Goal: Information Seeking & Learning: Learn about a topic

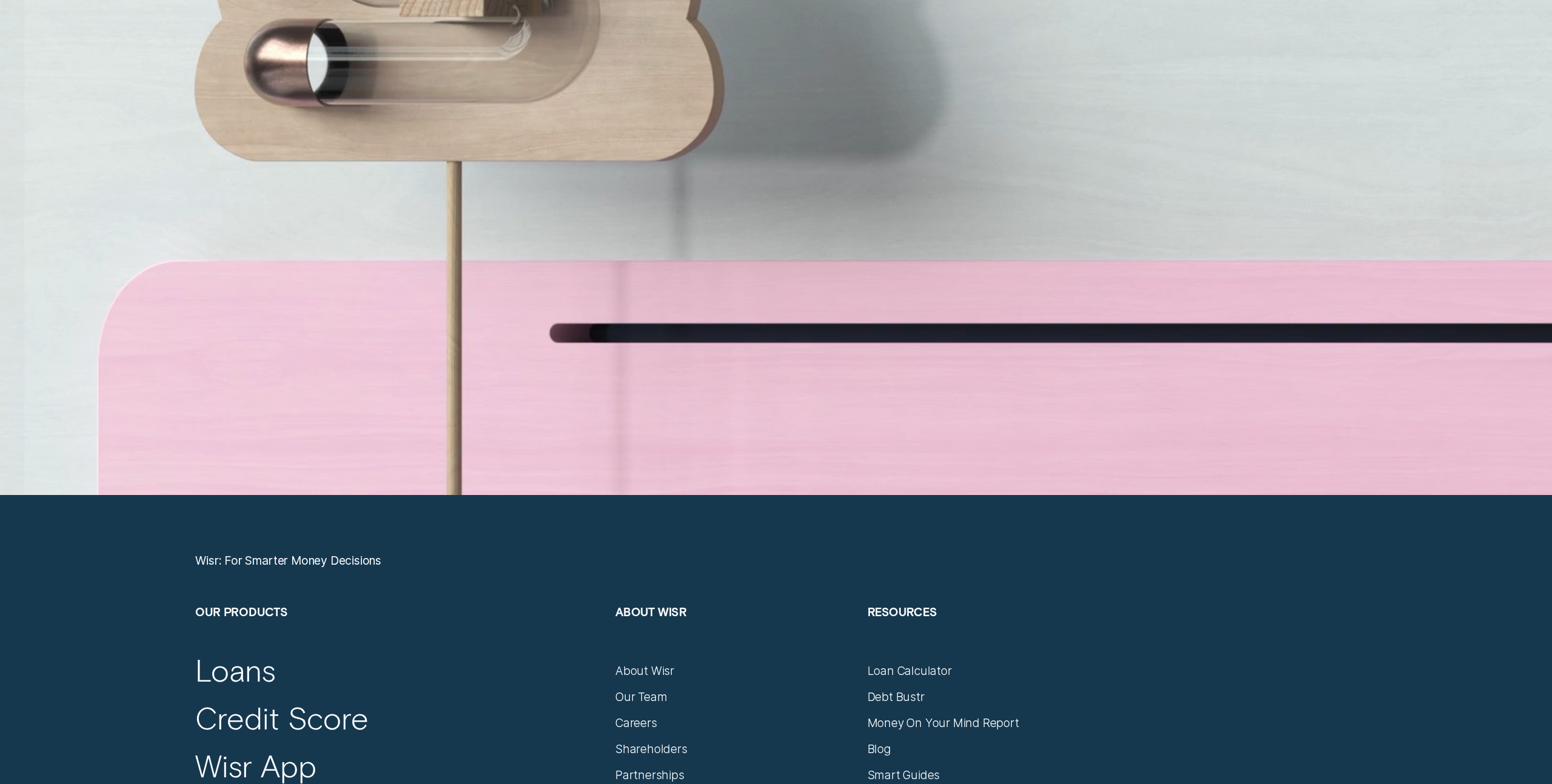
scroll to position [7004, 0]
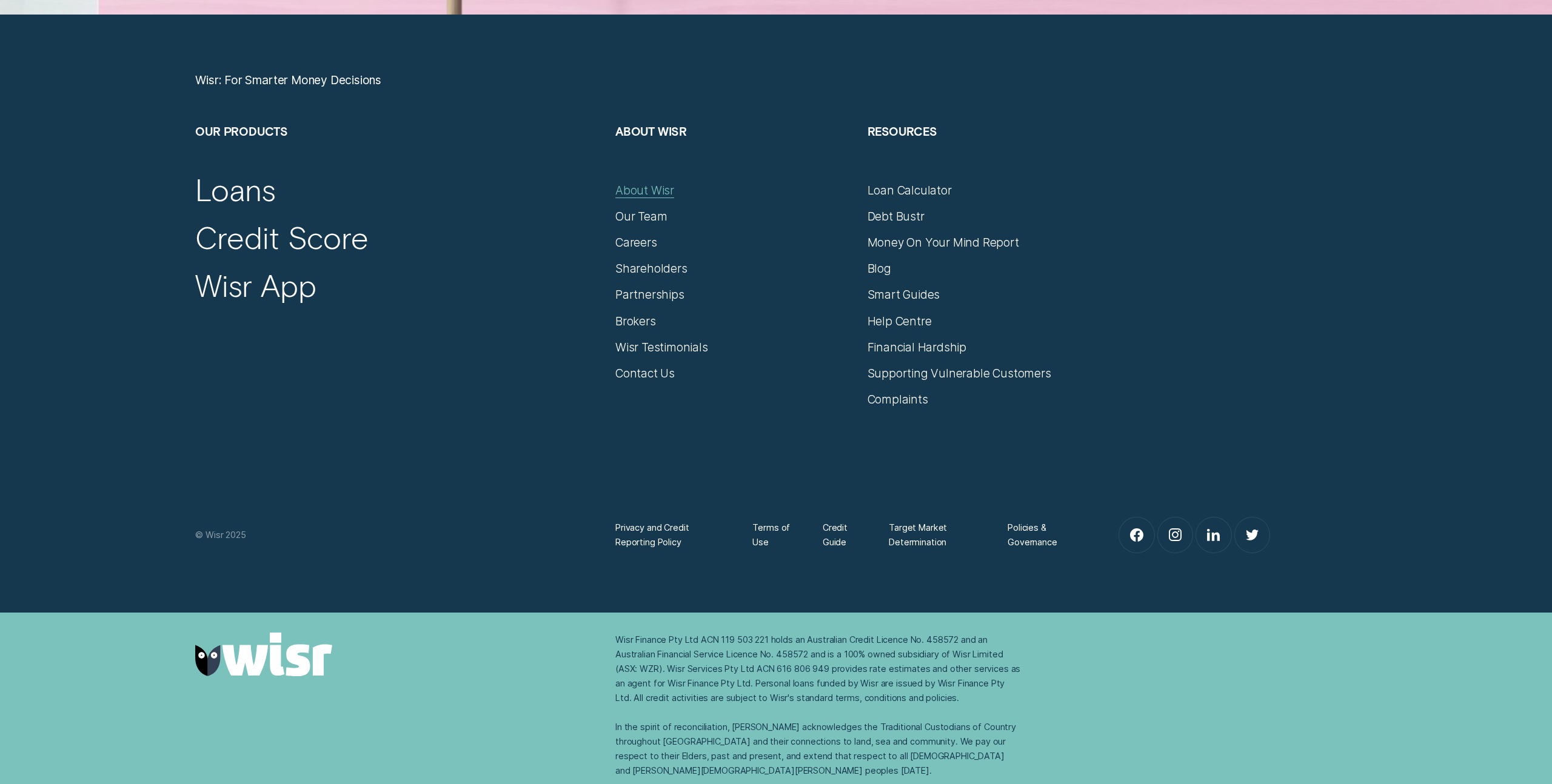
click at [673, 189] on div "About Wisr" at bounding box center [645, 190] width 59 height 15
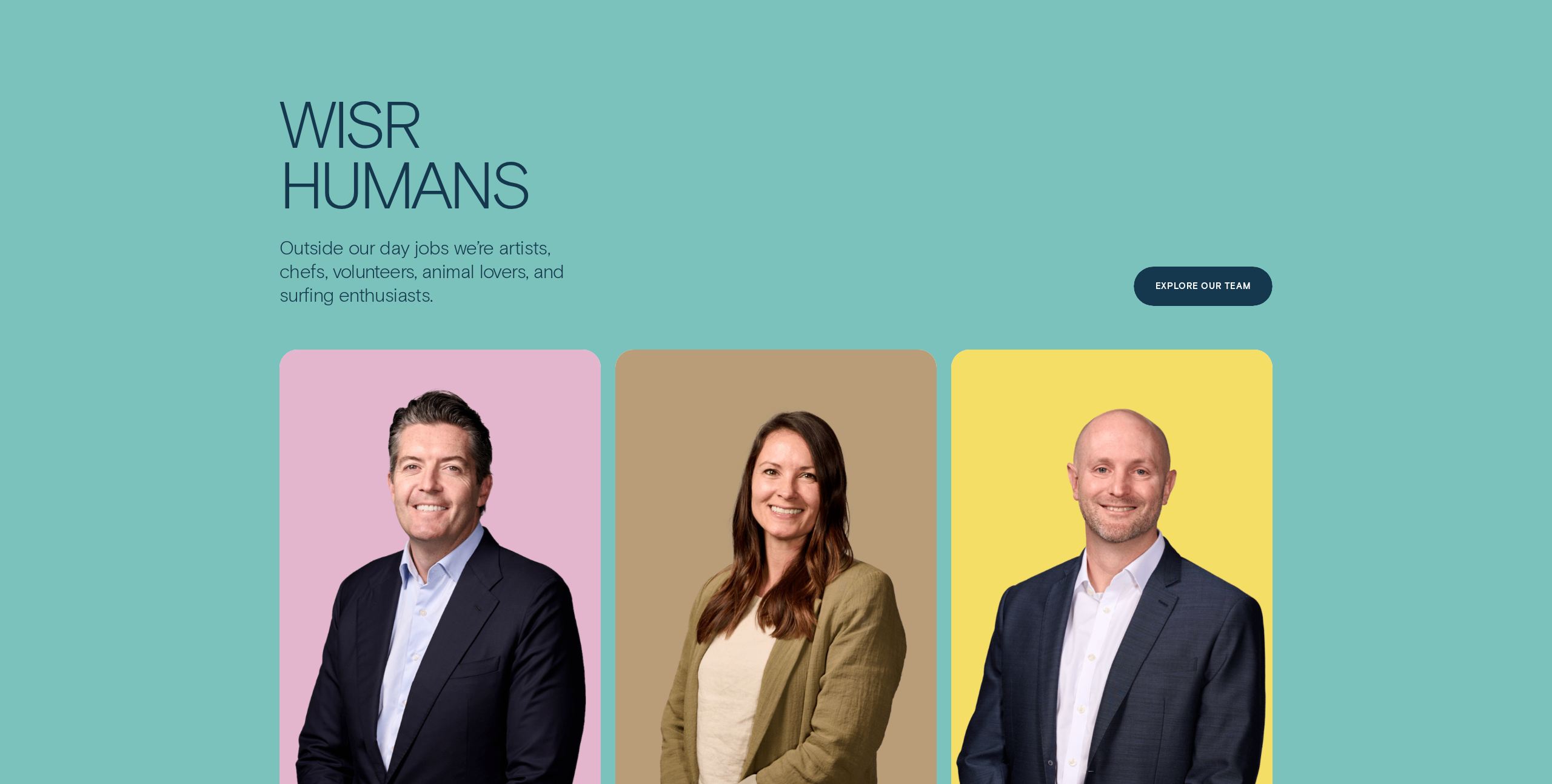
scroll to position [5100, 0]
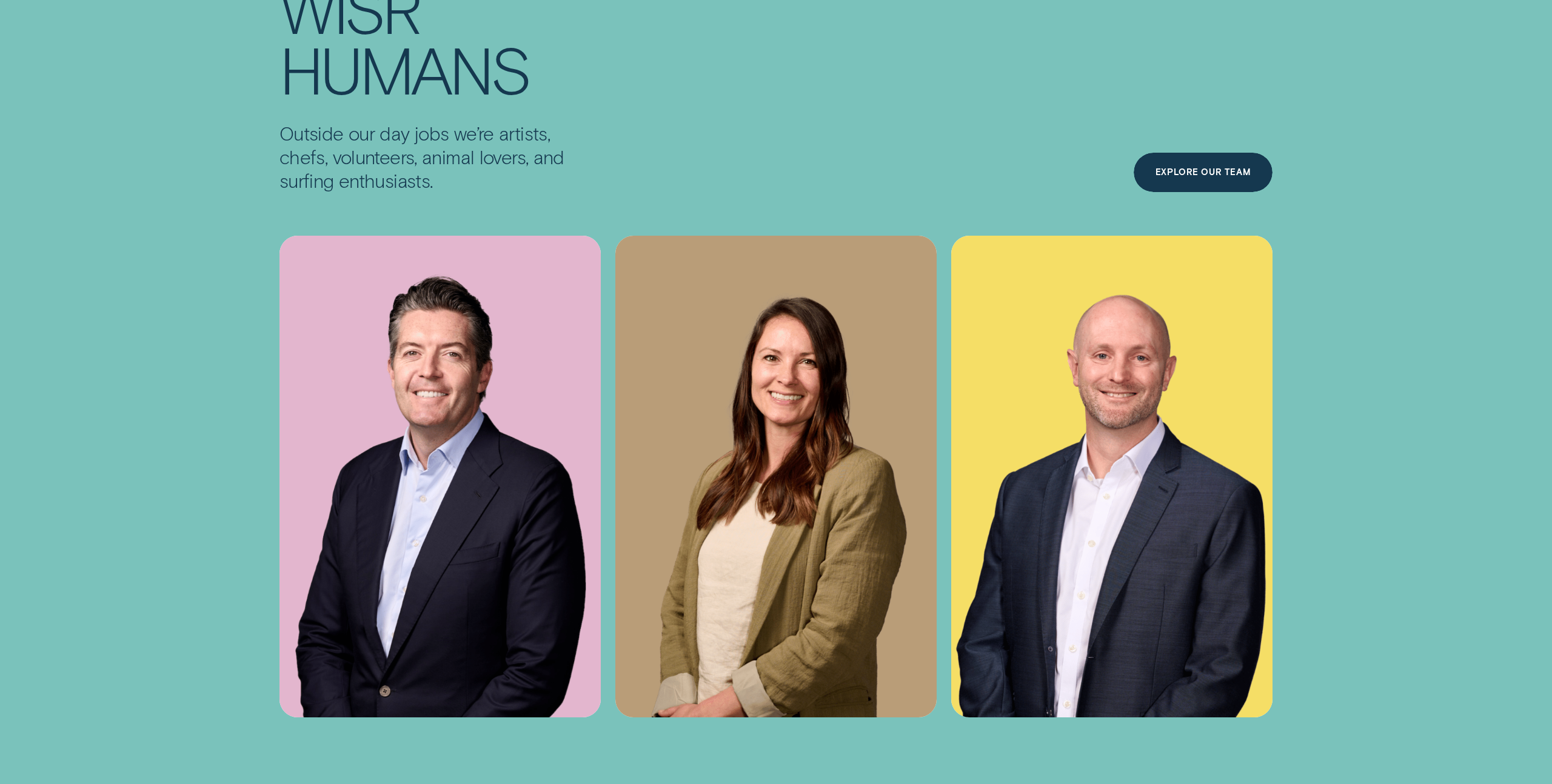
click at [508, 182] on p "Outside our day jobs we’re artists, chefs, volunteers, animal lovers, and surfi…" at bounding box center [439, 156] width 321 height 71
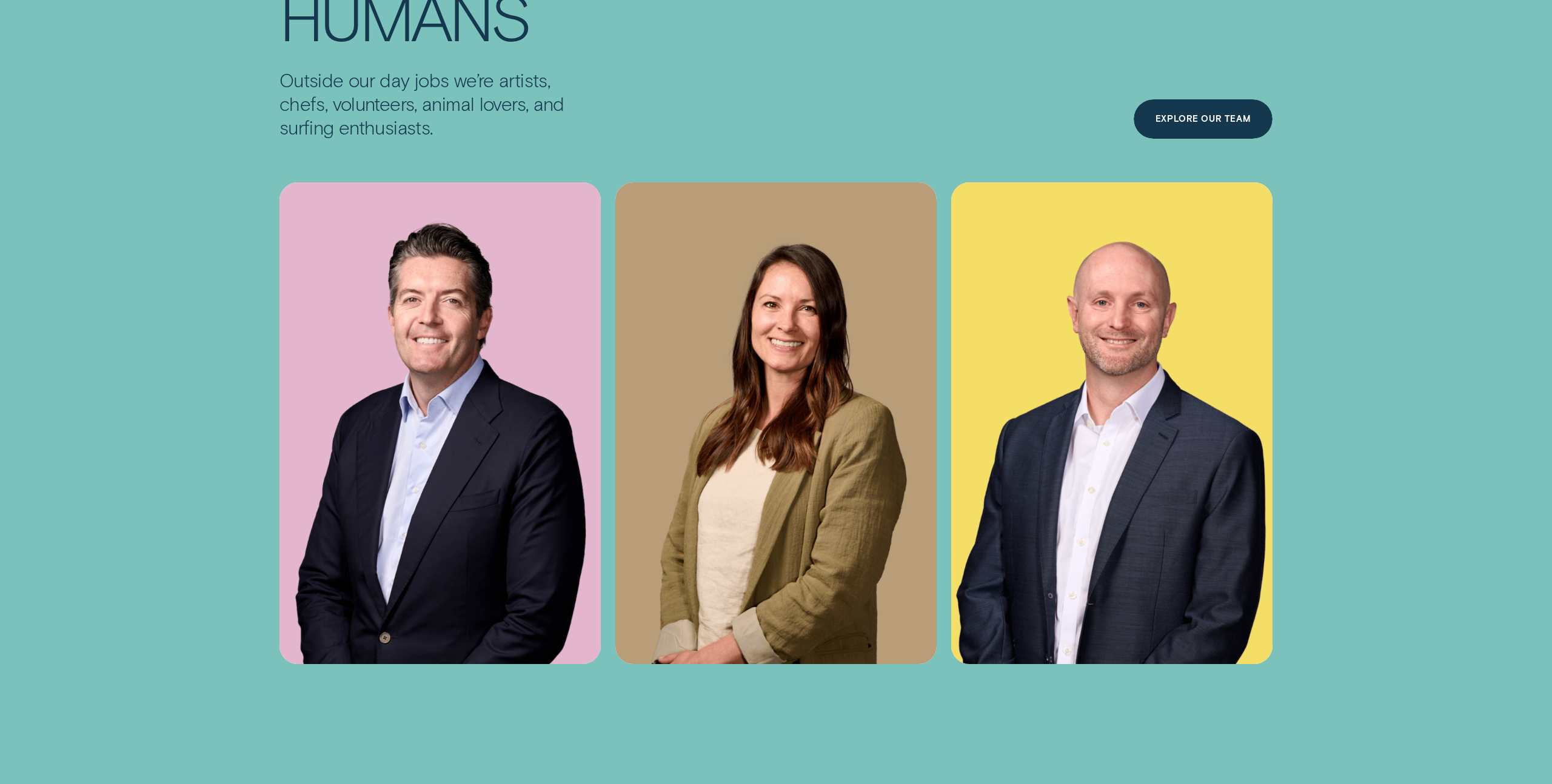
scroll to position [5207, 0]
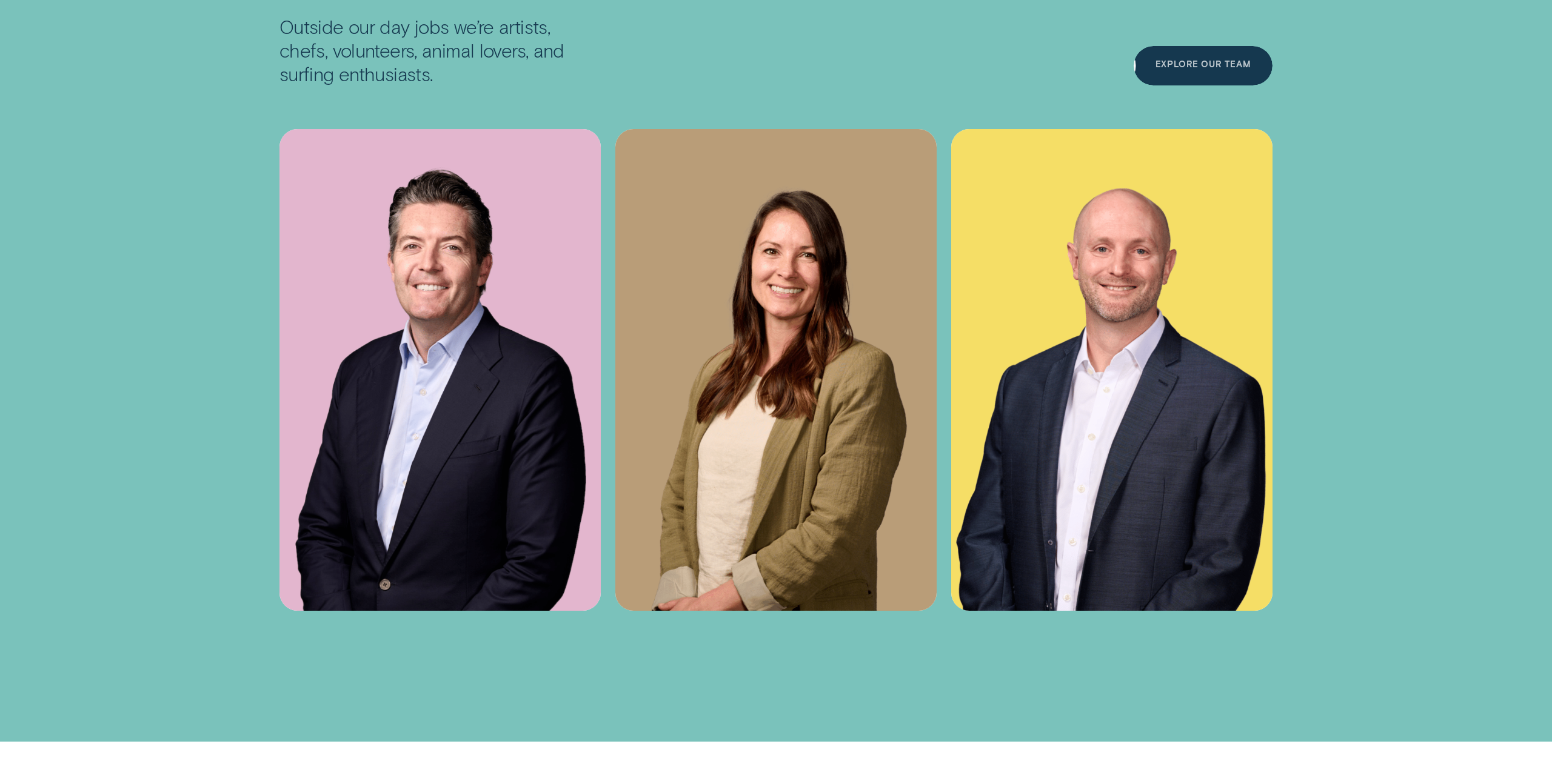
click at [1226, 84] on div "Explore Our Team" at bounding box center [1203, 65] width 139 height 40
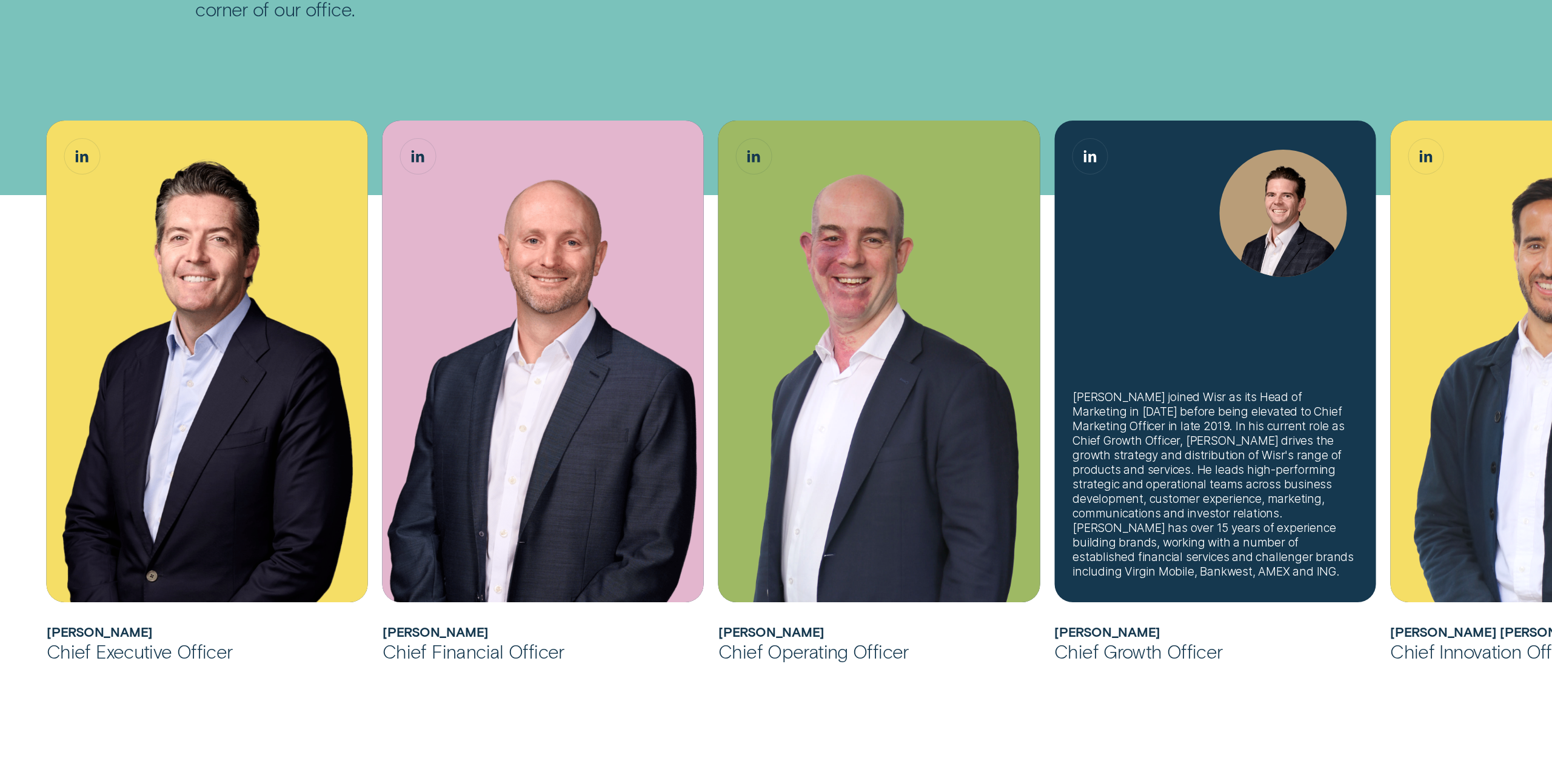
scroll to position [416, 0]
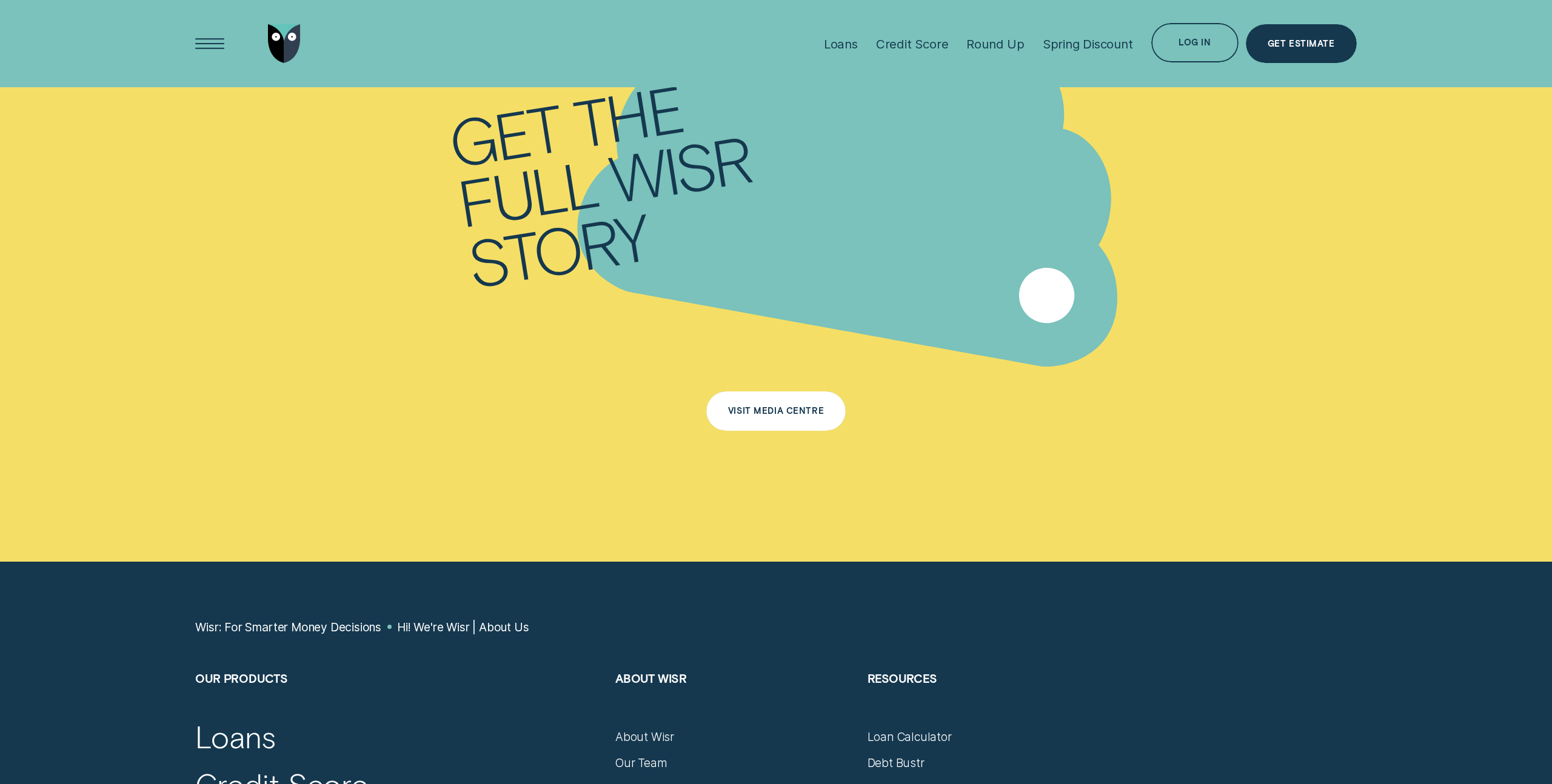
scroll to position [8380, 0]
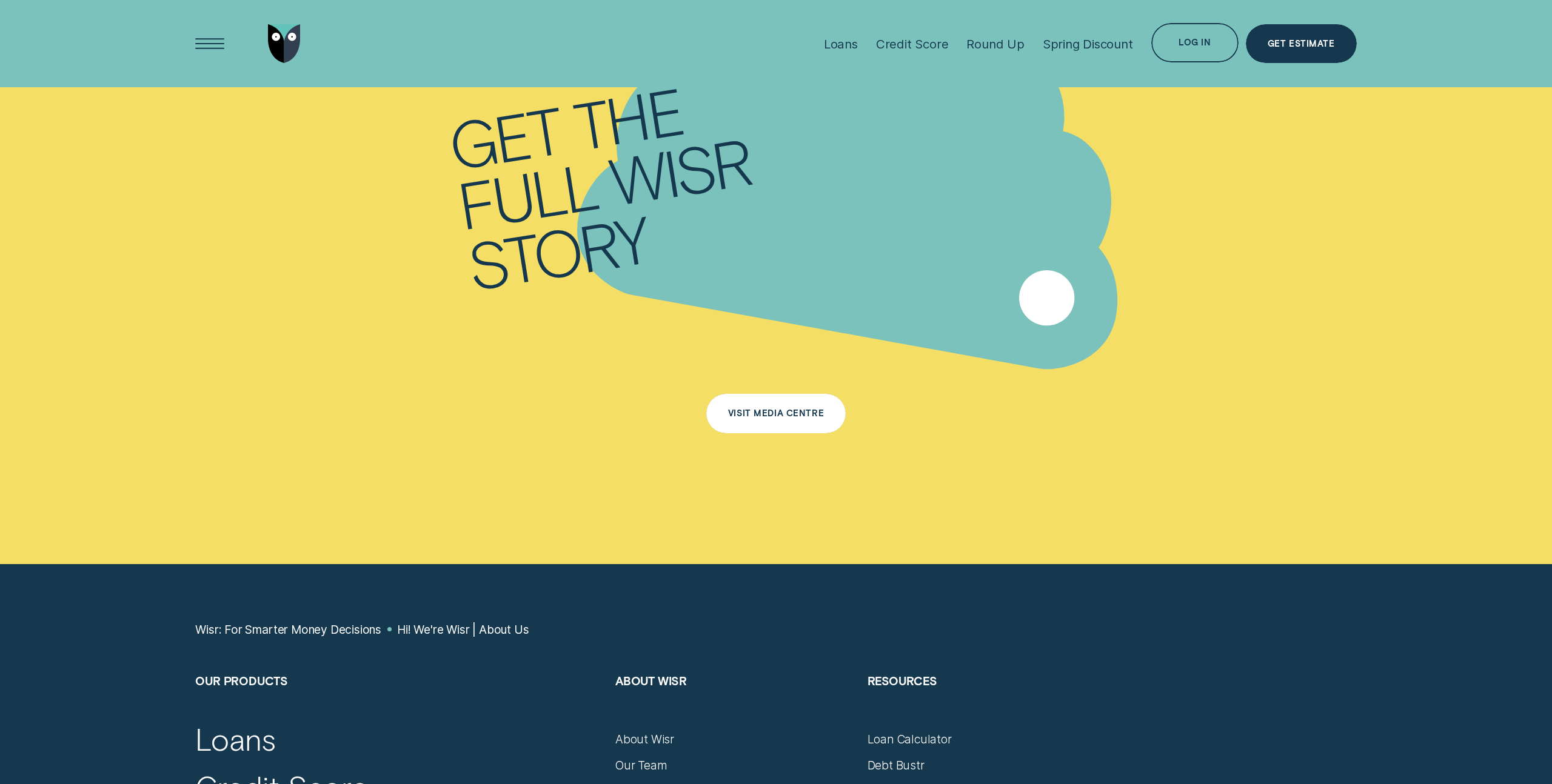
click at [785, 403] on div "Visit Media Centre" at bounding box center [776, 414] width 140 height 40
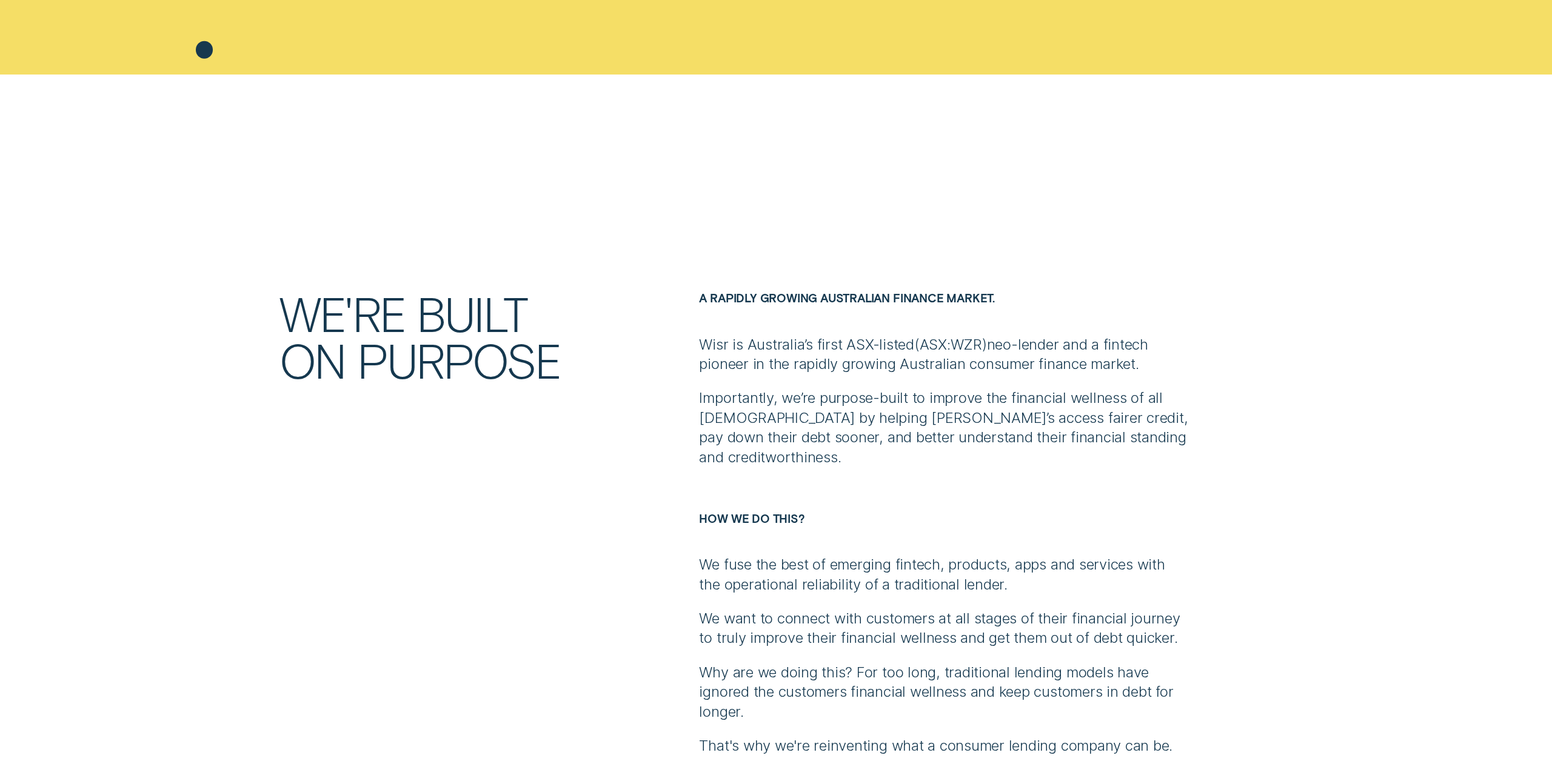
scroll to position [767, 0]
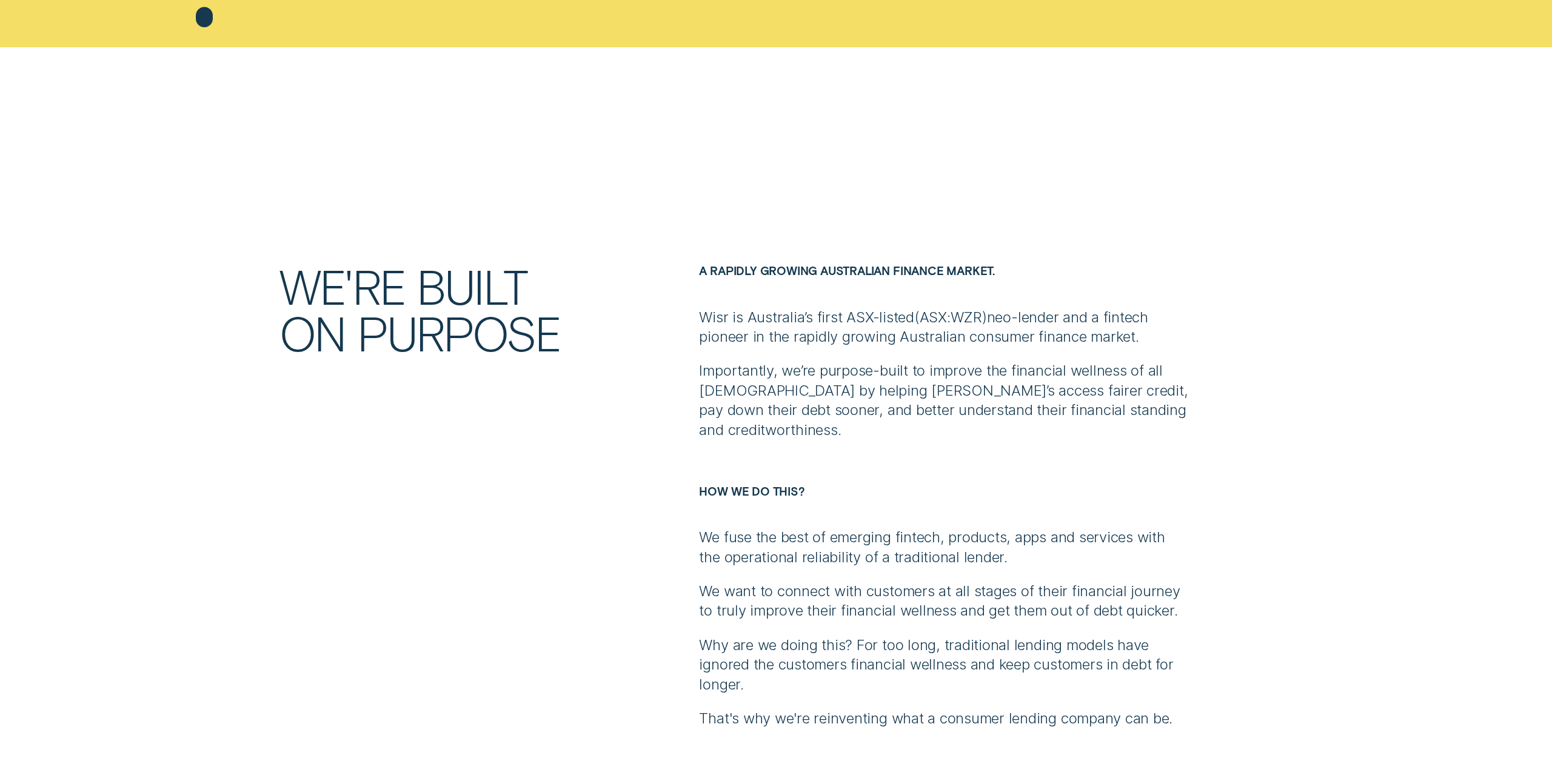
click at [885, 386] on p "Importantly, we’re purpose-built to improve the financial wellness of all [DEMO…" at bounding box center [943, 401] width 489 height 79
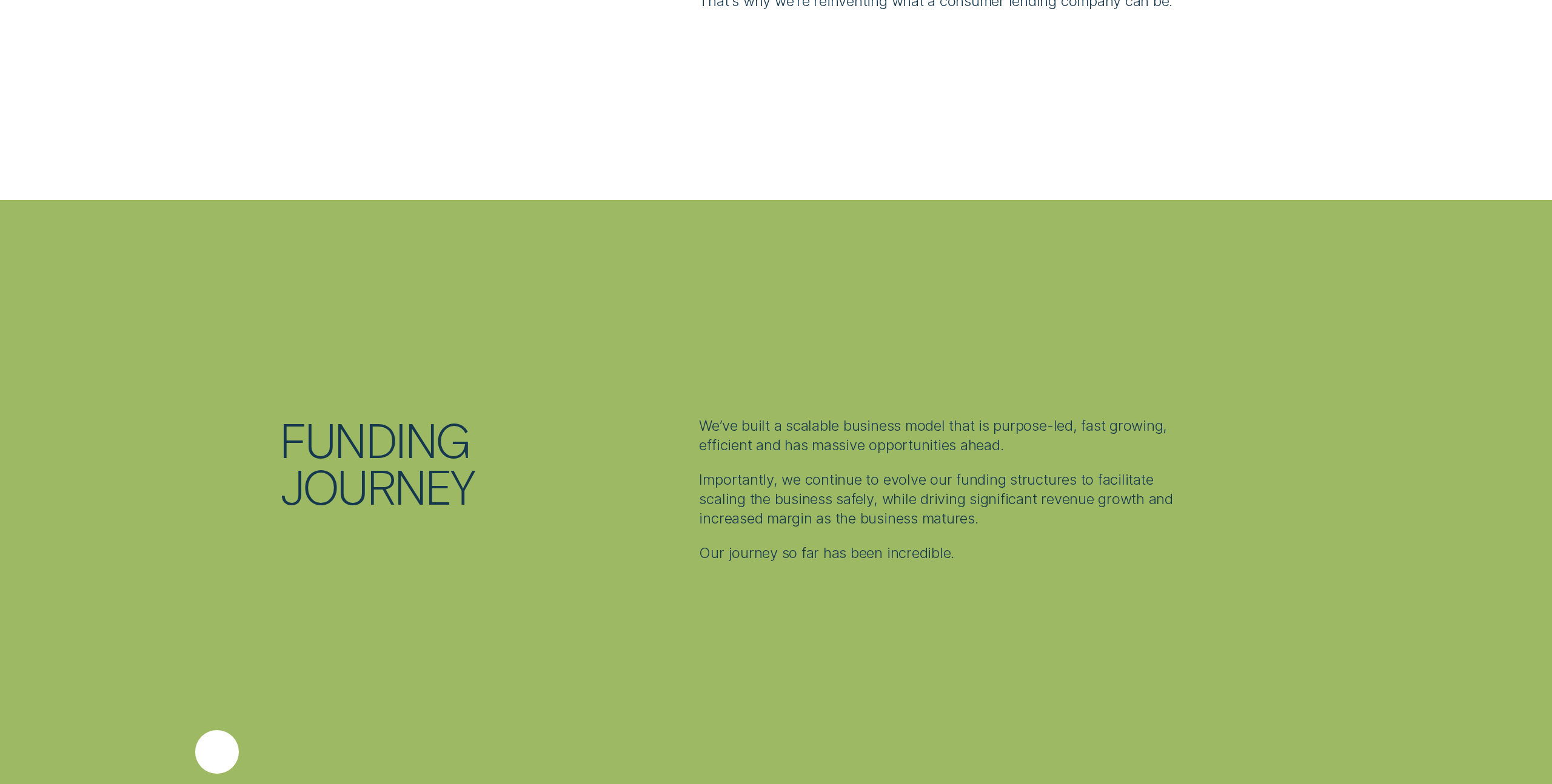
scroll to position [1488, 0]
